Goal: Information Seeking & Learning: Check status

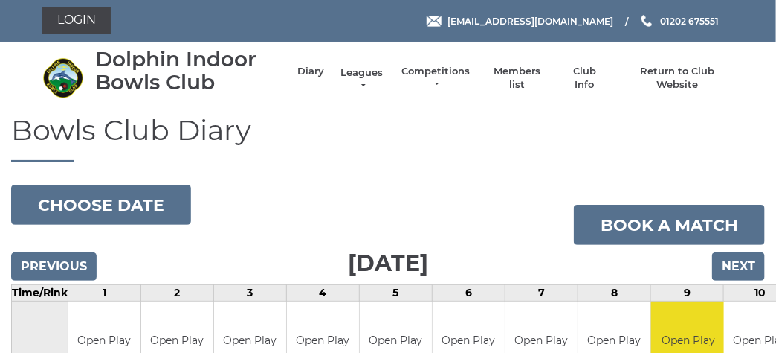
click at [366, 70] on link "Leagues" at bounding box center [362, 79] width 47 height 27
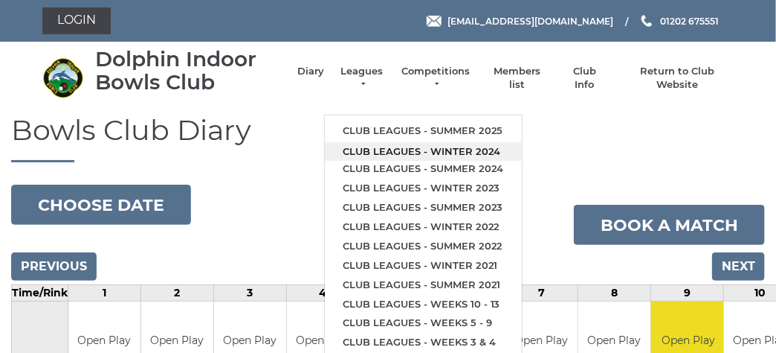
click at [389, 147] on link "Club leagues - Winter 2024" at bounding box center [423, 151] width 197 height 19
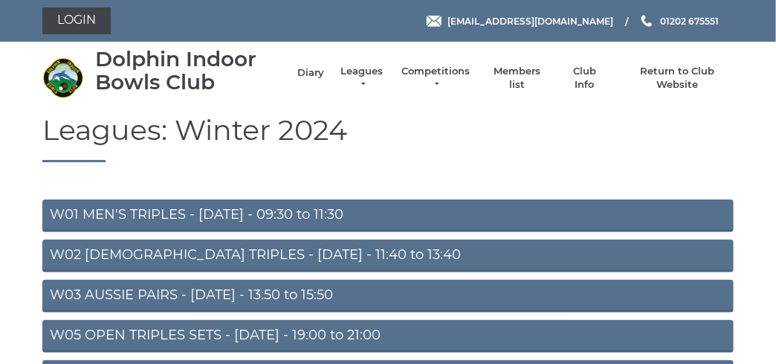
click at [303, 68] on link "Diary" at bounding box center [311, 72] width 27 height 13
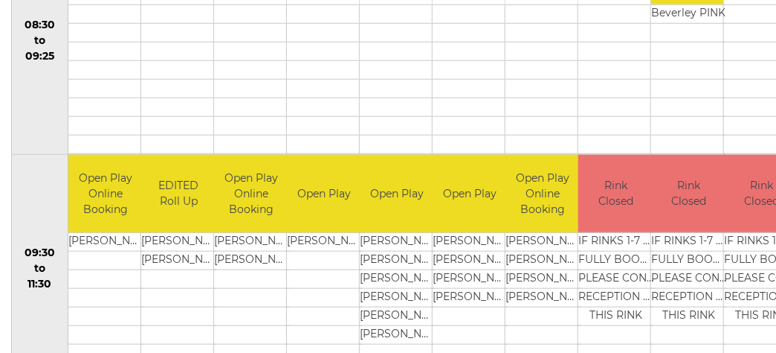
scroll to position [77, 0]
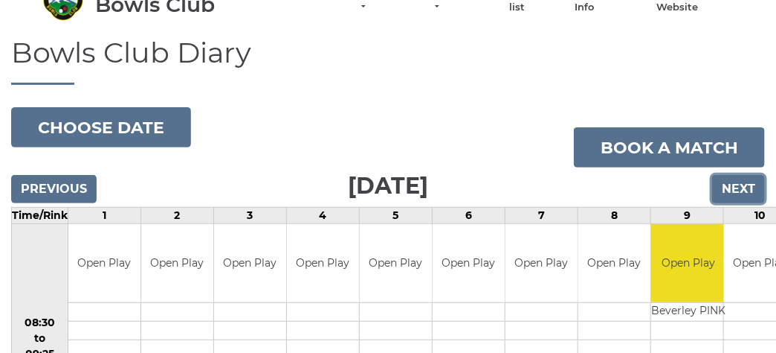
click at [736, 192] on input "Next" at bounding box center [739, 189] width 53 height 28
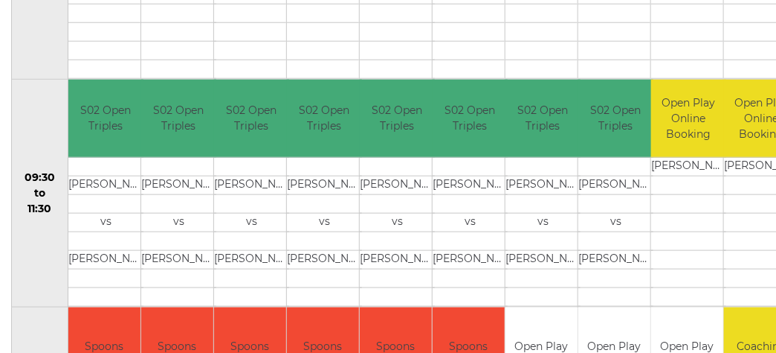
scroll to position [4, 0]
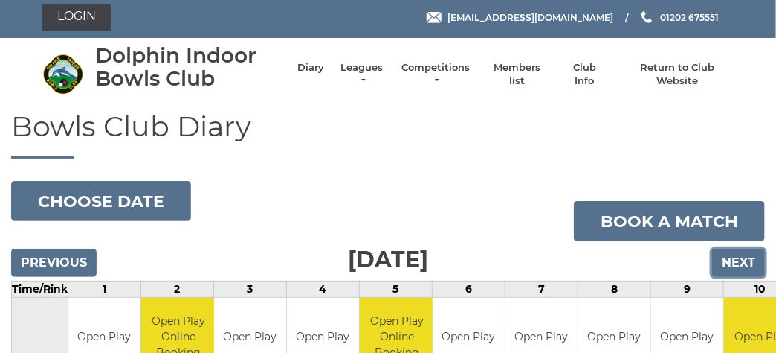
click at [745, 263] on input "Next" at bounding box center [739, 262] width 53 height 28
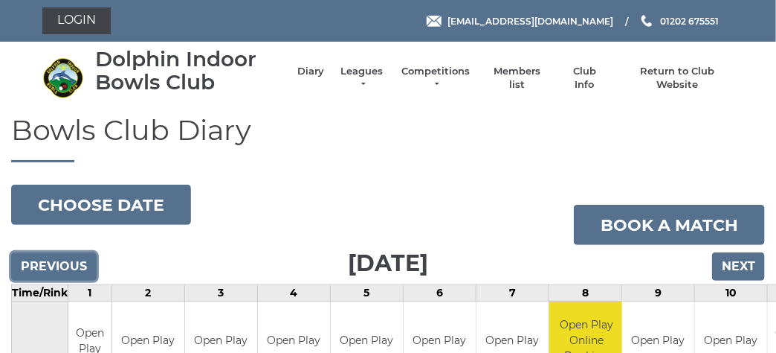
click at [77, 261] on input "Previous" at bounding box center [54, 266] width 86 height 28
